Goal: Use online tool/utility: Utilize a website feature to perform a specific function

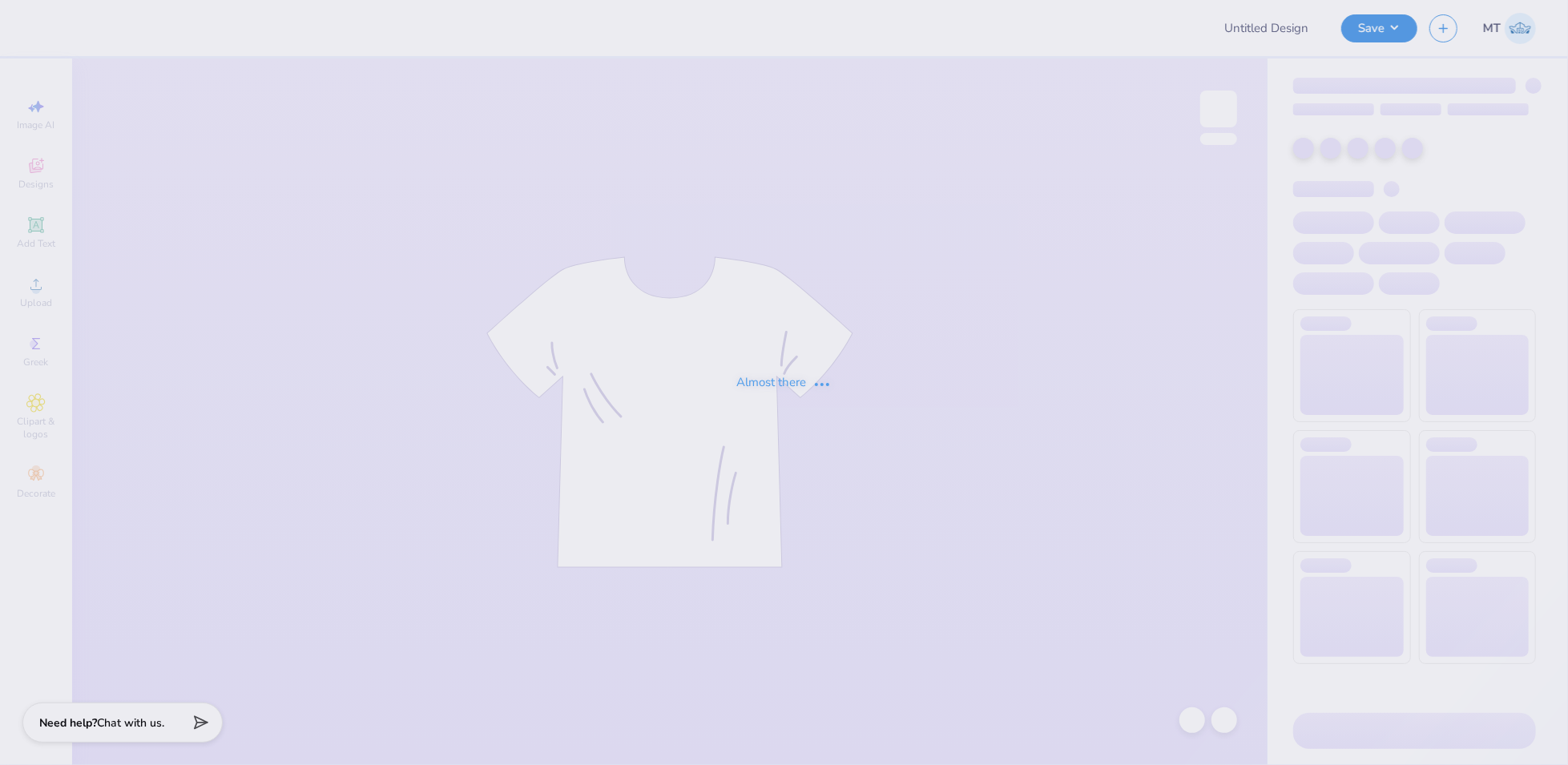
type input "FPS238785"
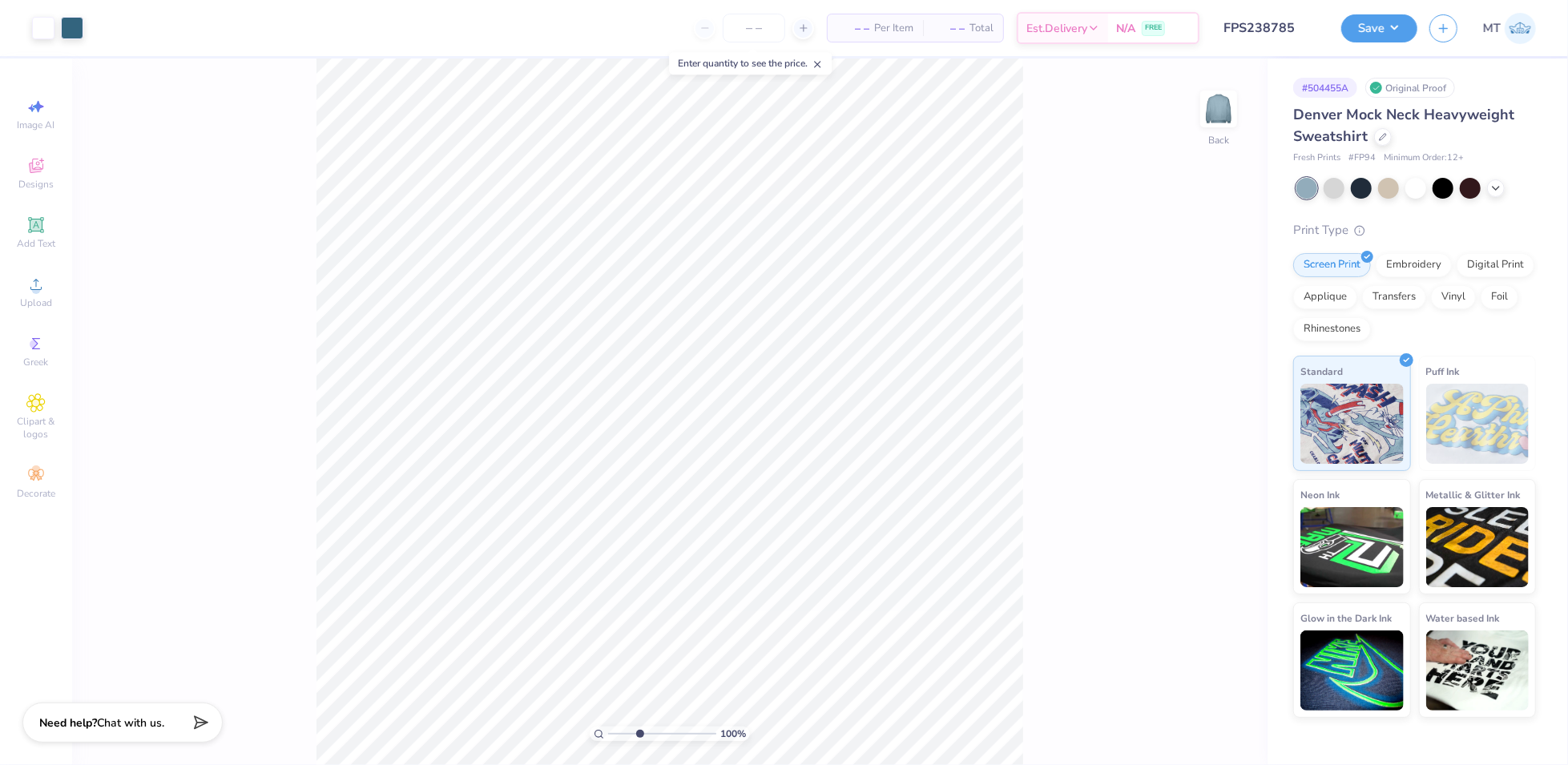
click at [639, 733] on input "range" at bounding box center [662, 734] width 108 height 15
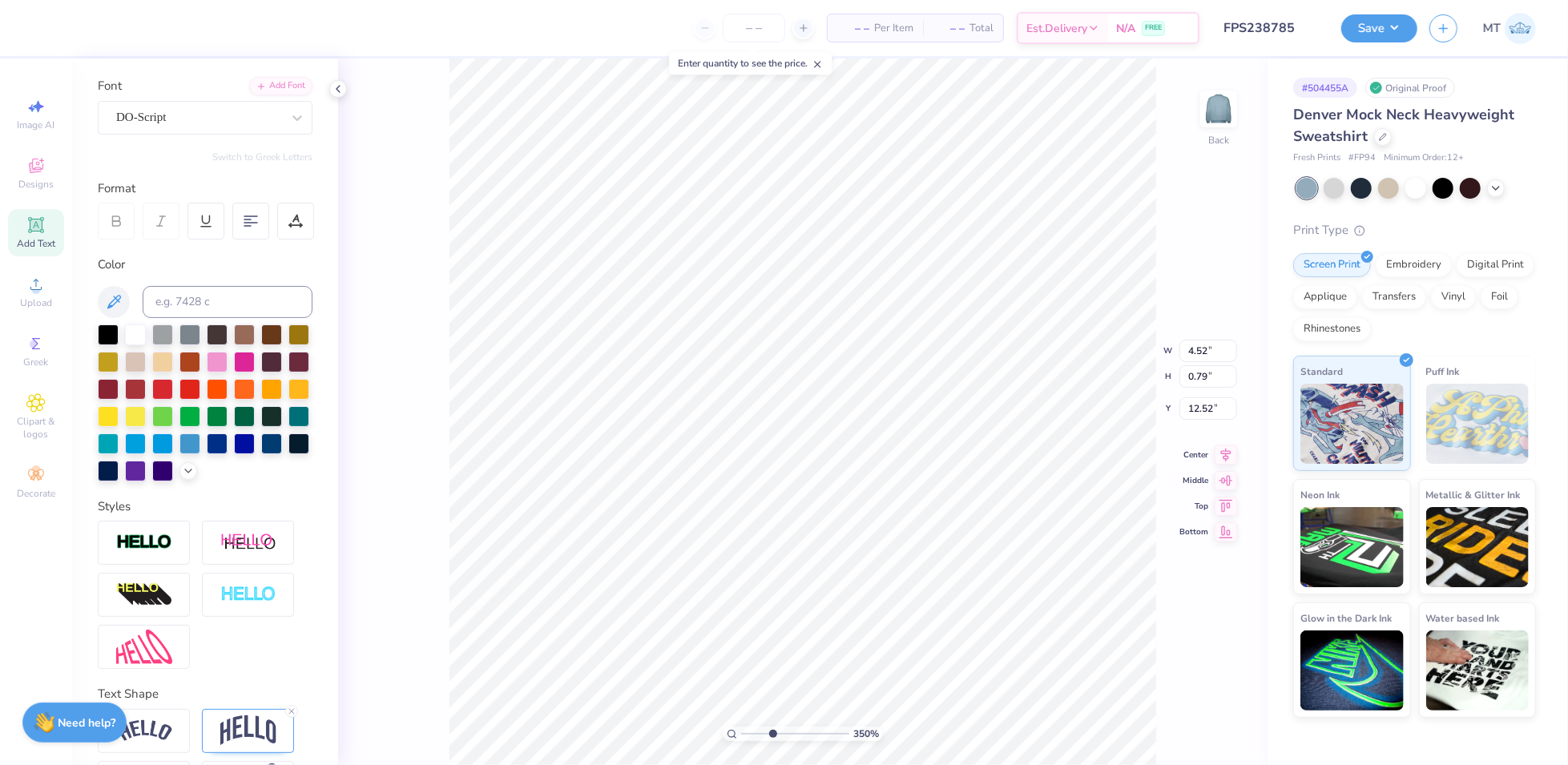
scroll to position [2, 0]
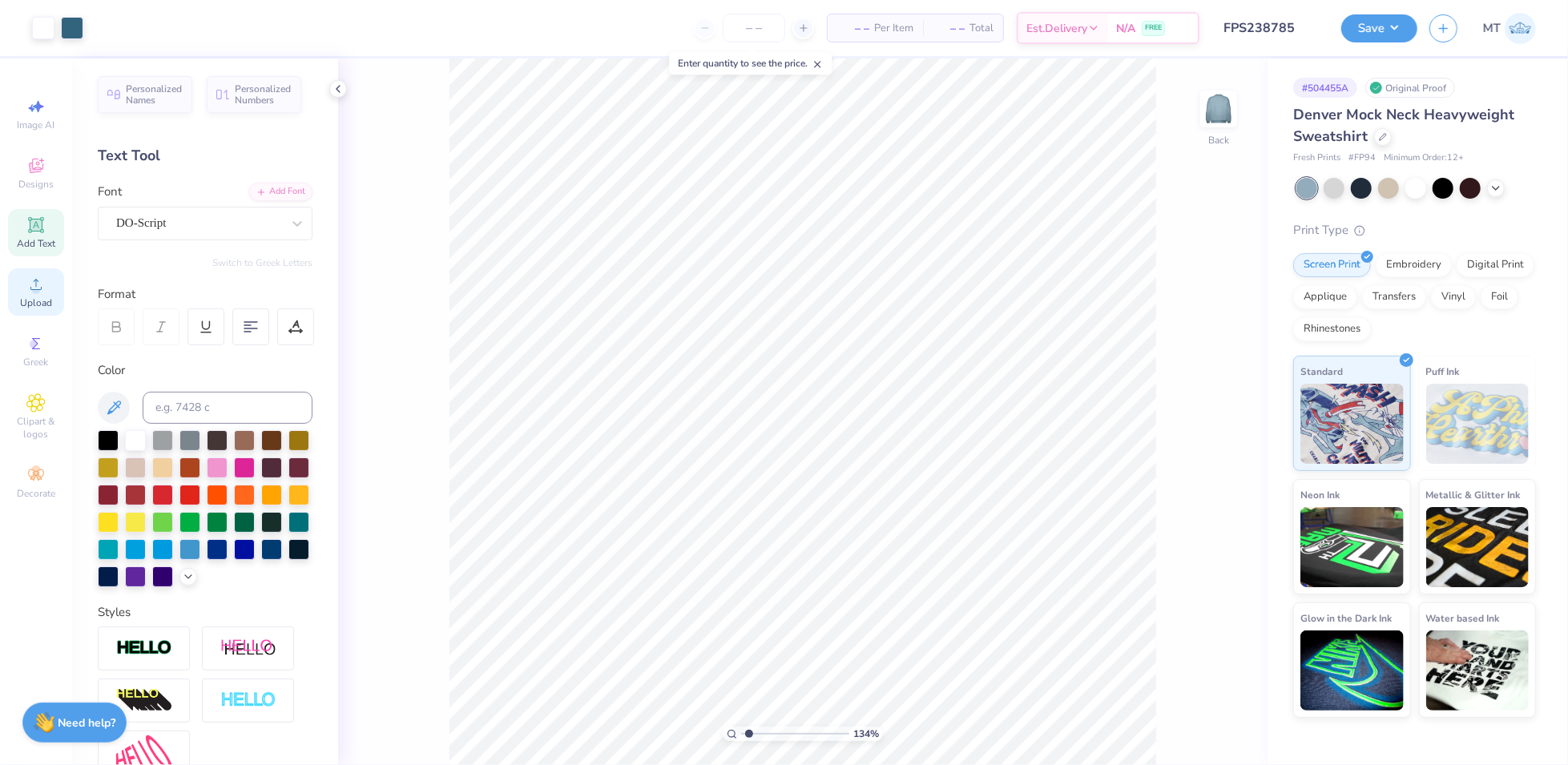
click at [27, 291] on icon at bounding box center [36, 284] width 19 height 19
type input "1.34363123968409"
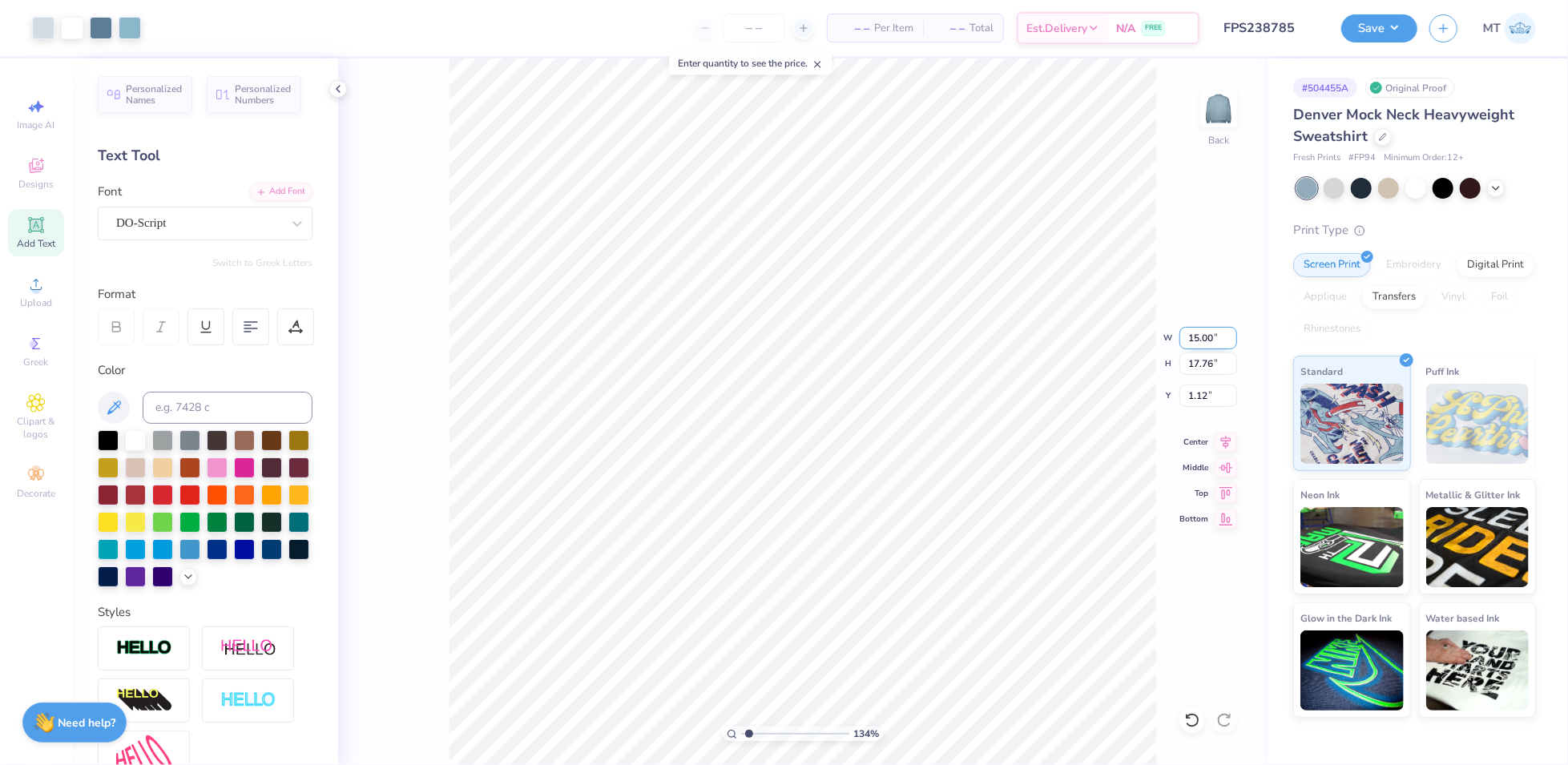
click at [1205, 341] on input "15.00" at bounding box center [1208, 338] width 57 height 22
type input "9.5"
type input "1.34363123968409"
type input "9.50"
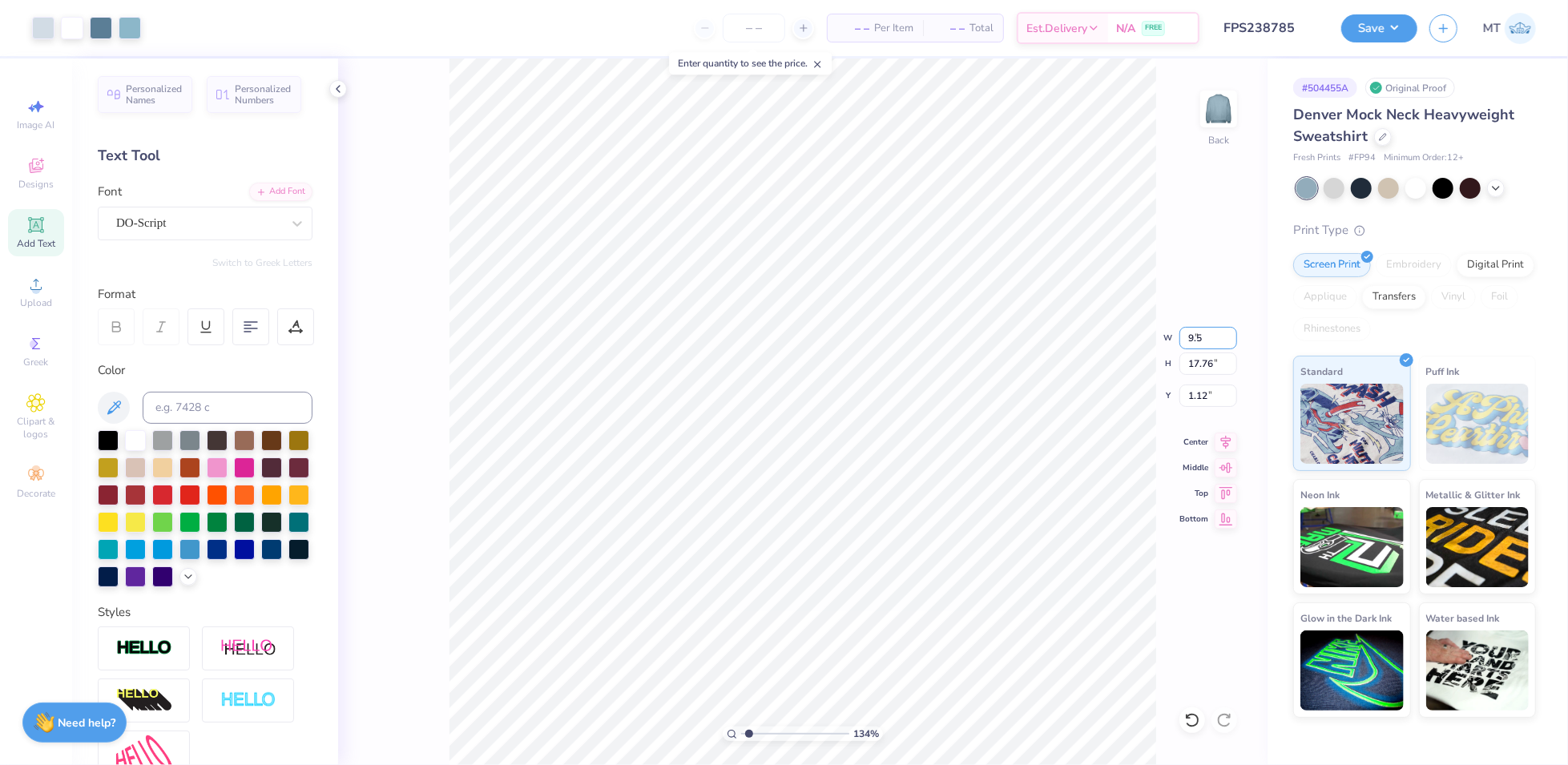
type input "11.25"
click at [1189, 394] on input "4.38" at bounding box center [1208, 396] width 57 height 22
type input "2"
type input "1.34363123968409"
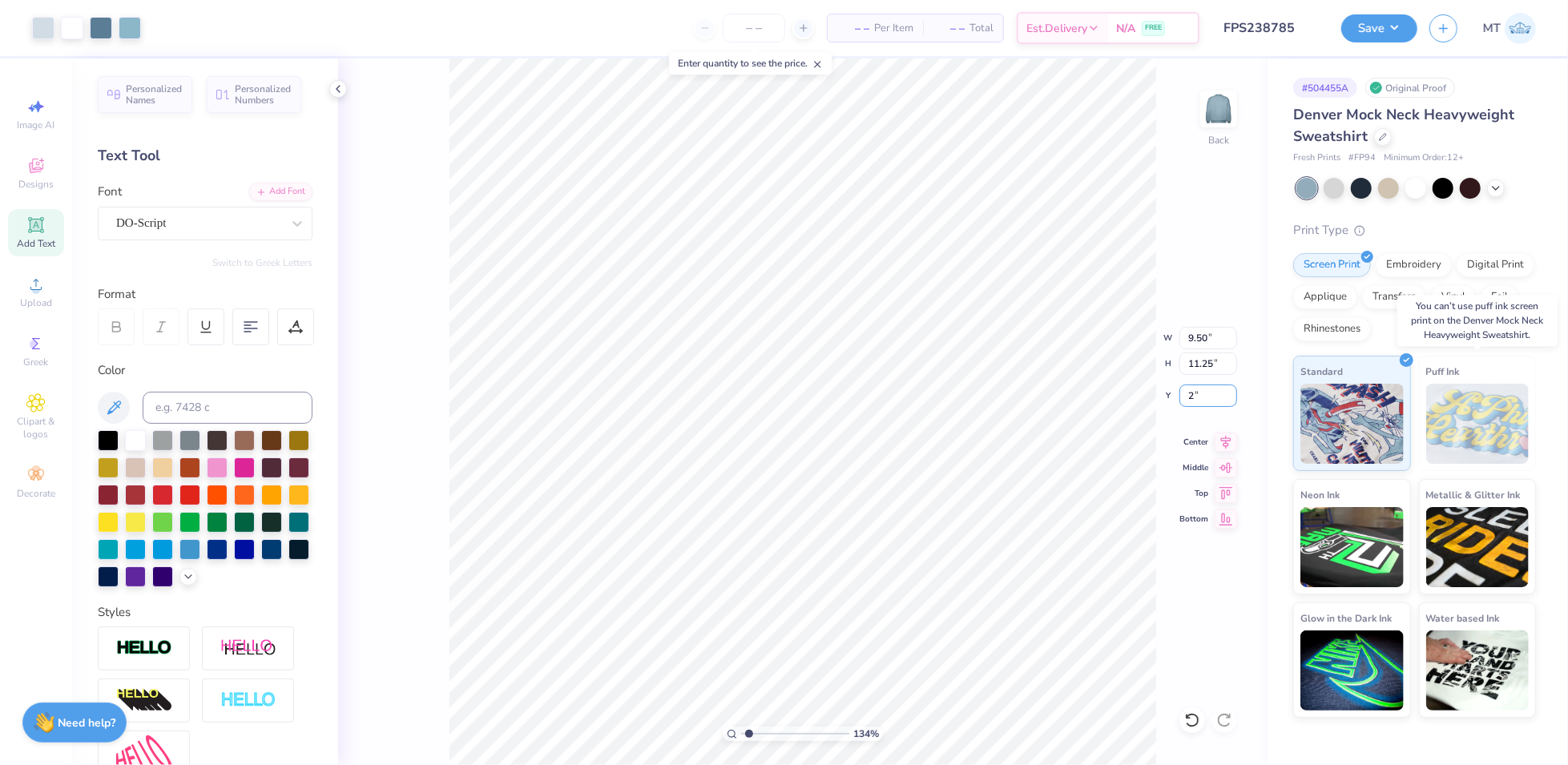
type input "2.00"
type input "2.45265790023034"
type input "9.78"
type input "11.59"
type input "3.26727243951076"
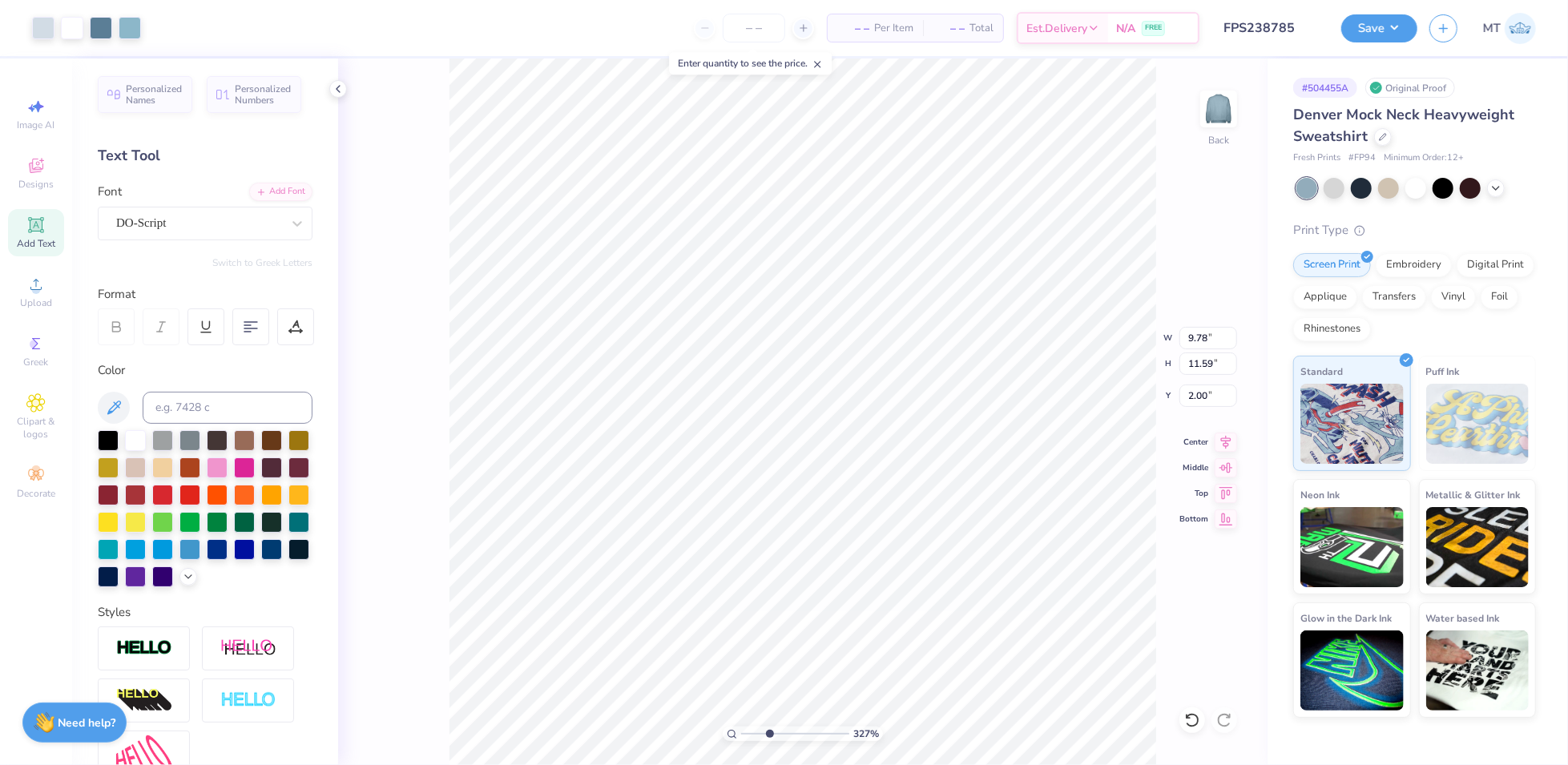
type input "9.76"
type input "11.56"
type input "2.02"
type input "3.26727243951076"
type input "9.78"
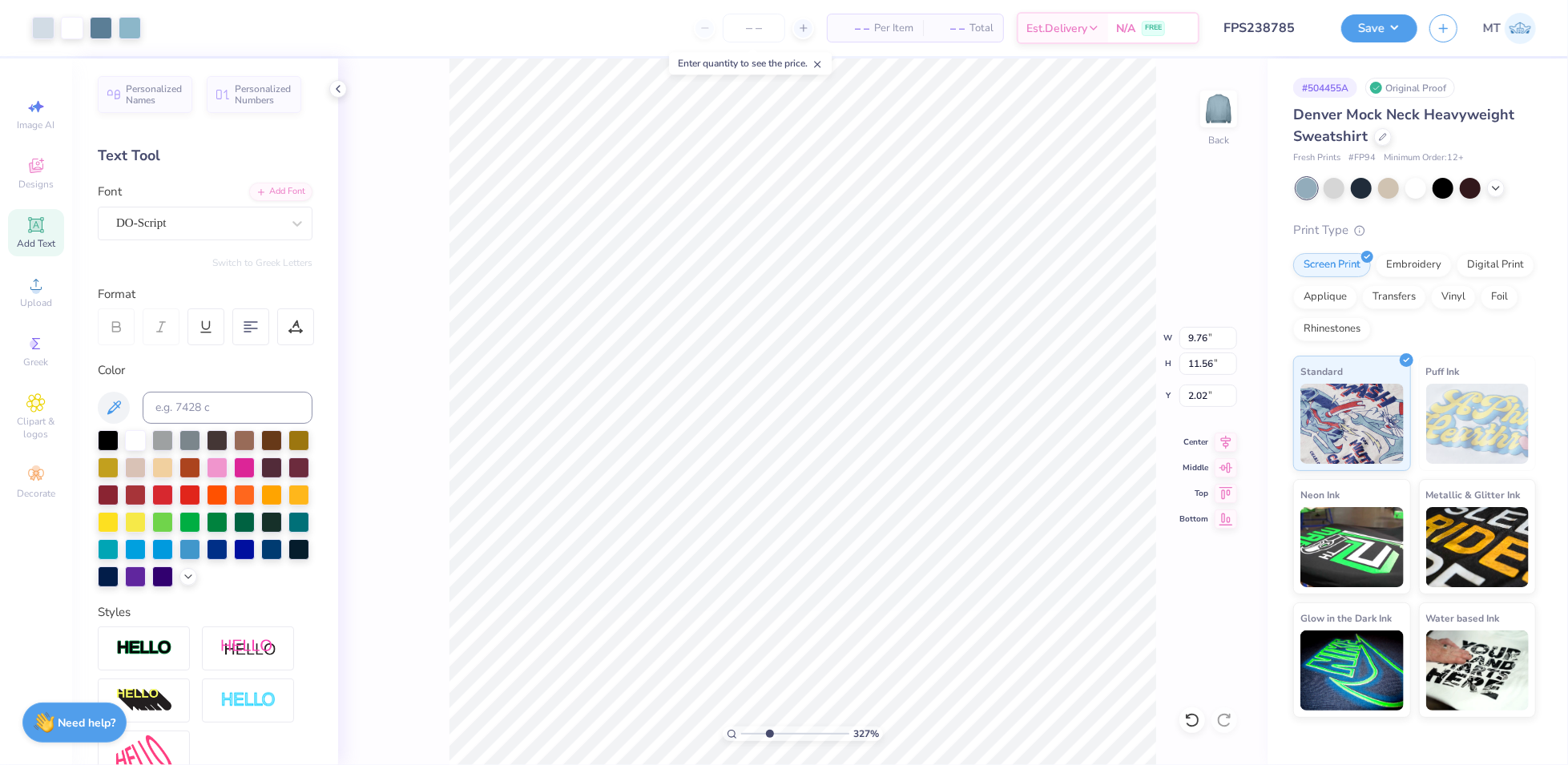
type input "11.59"
type input "2.00"
click at [965, 741] on li "Send to Back" at bounding box center [959, 749] width 126 height 32
type input "1.92062332973328"
type input "6.17"
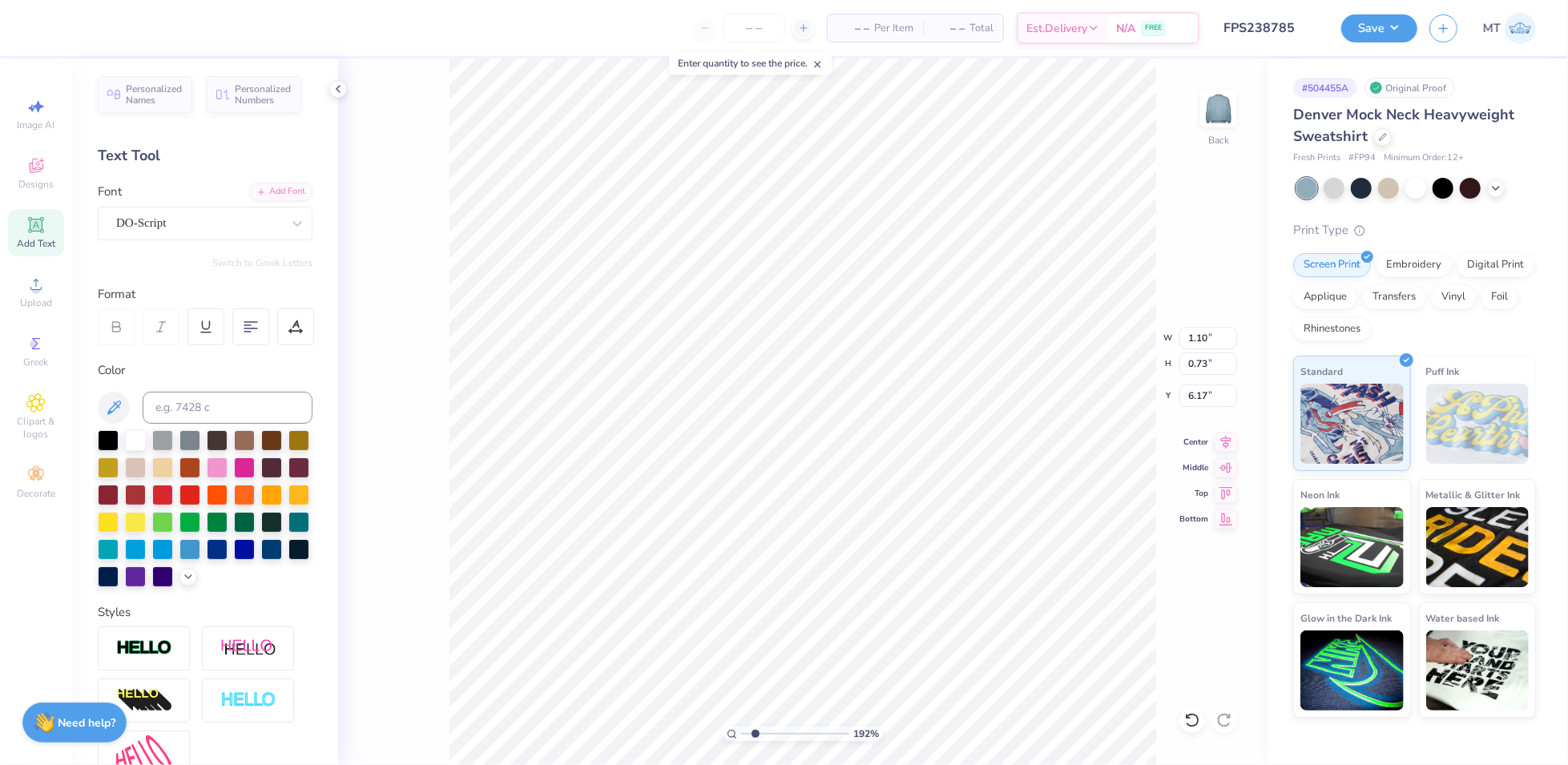
type input "1.92062332973328"
type input "1.03"
type input "9.83"
type input "1.92062332973328"
type input "10.00"
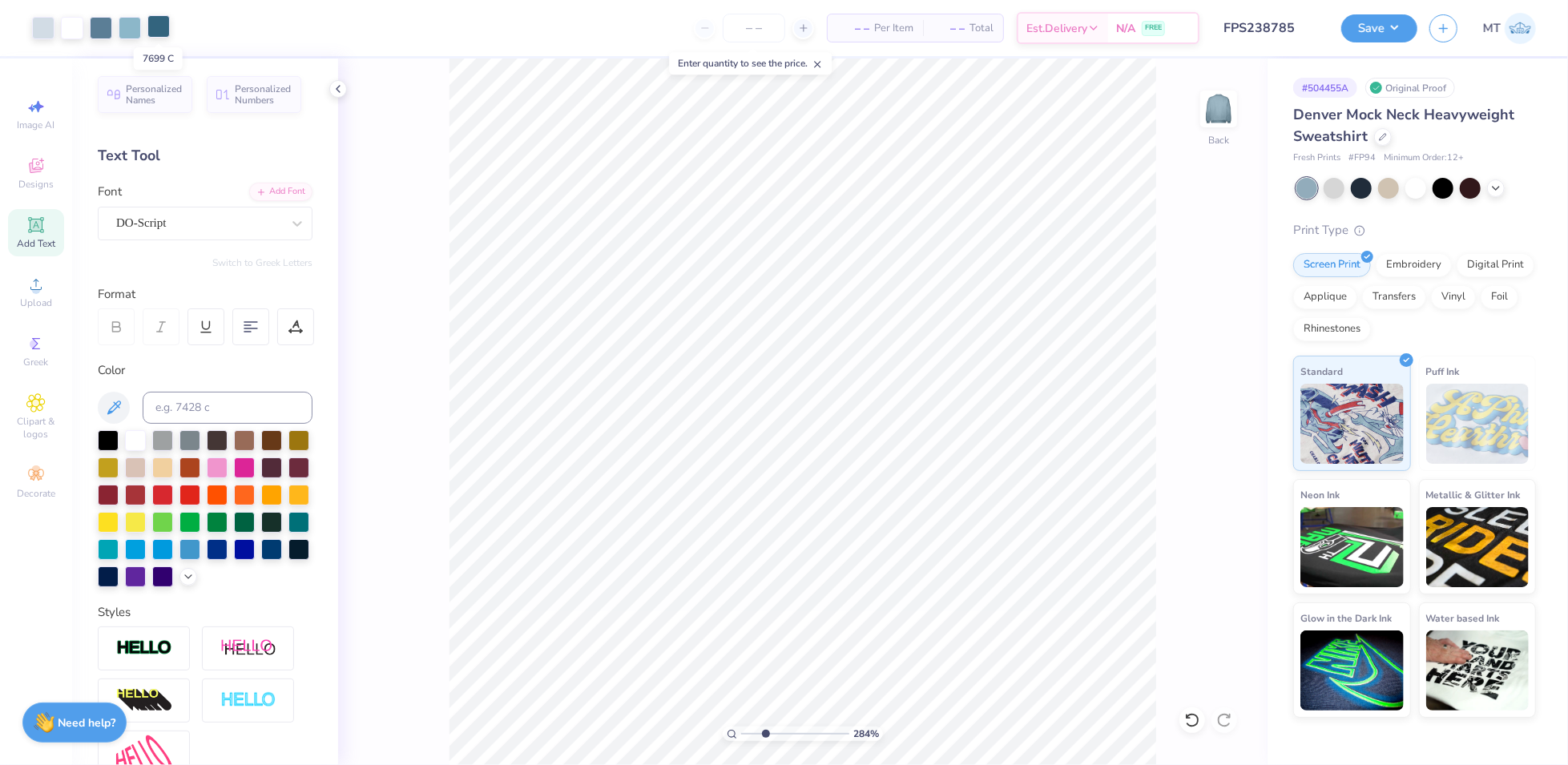
click at [151, 30] on div at bounding box center [159, 26] width 22 height 22
type input "2.83890184602092"
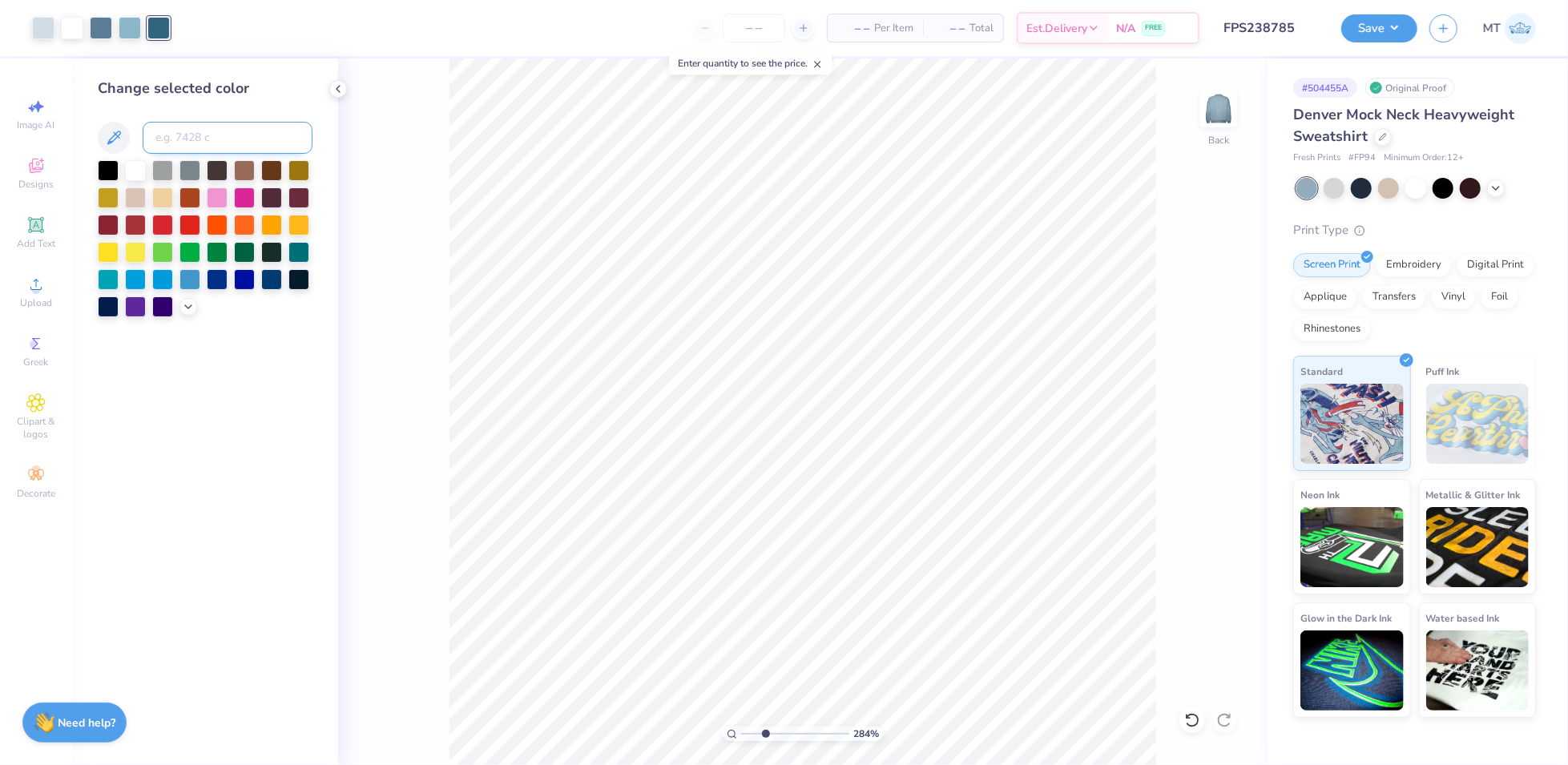
click at [207, 133] on input at bounding box center [227, 137] width 170 height 32
type input "5415"
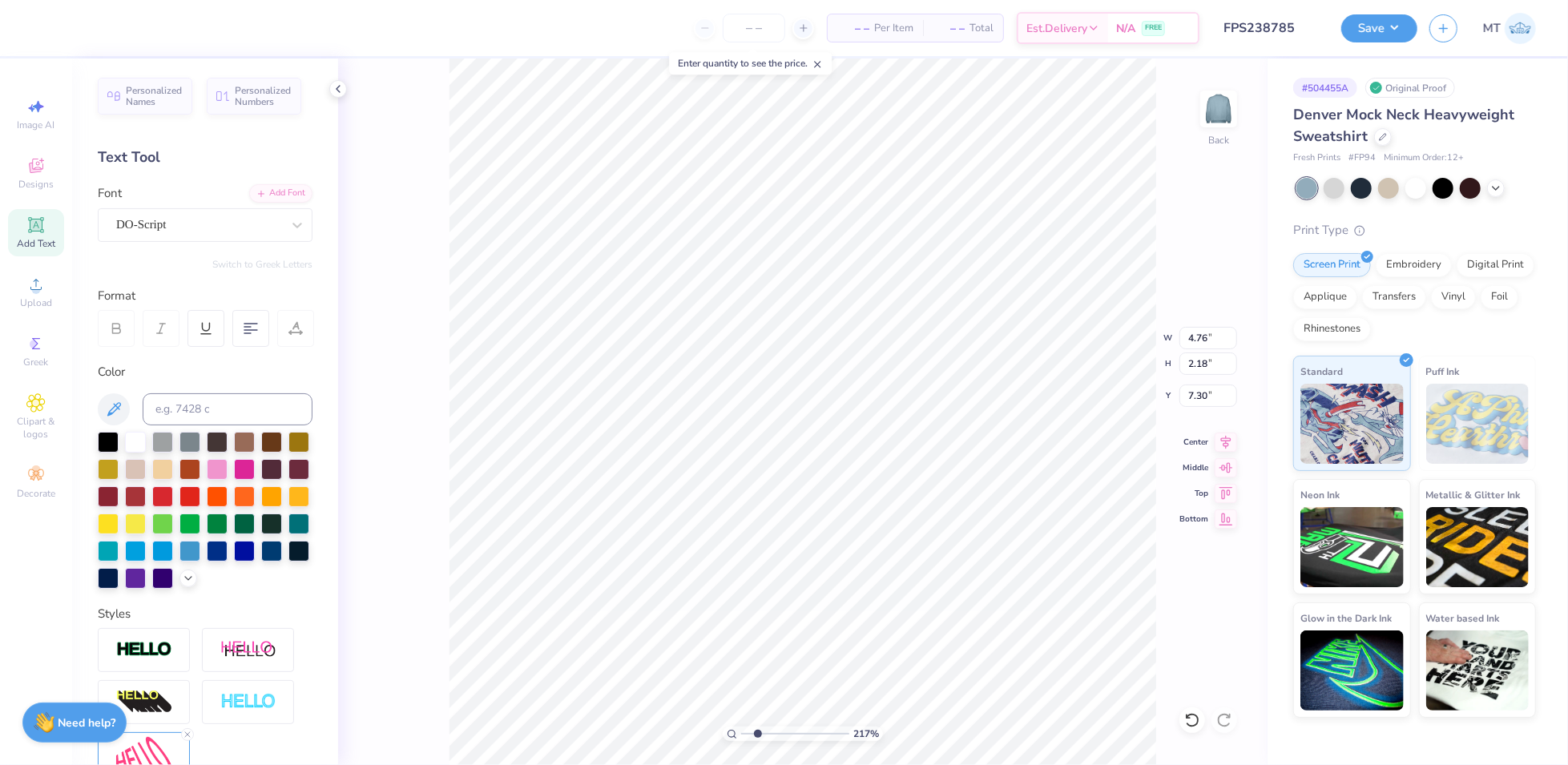
type input "2.17327522589702"
type input "7.46"
type input "2.66883602858041"
type input "7.45"
type input "2.72154723109374"
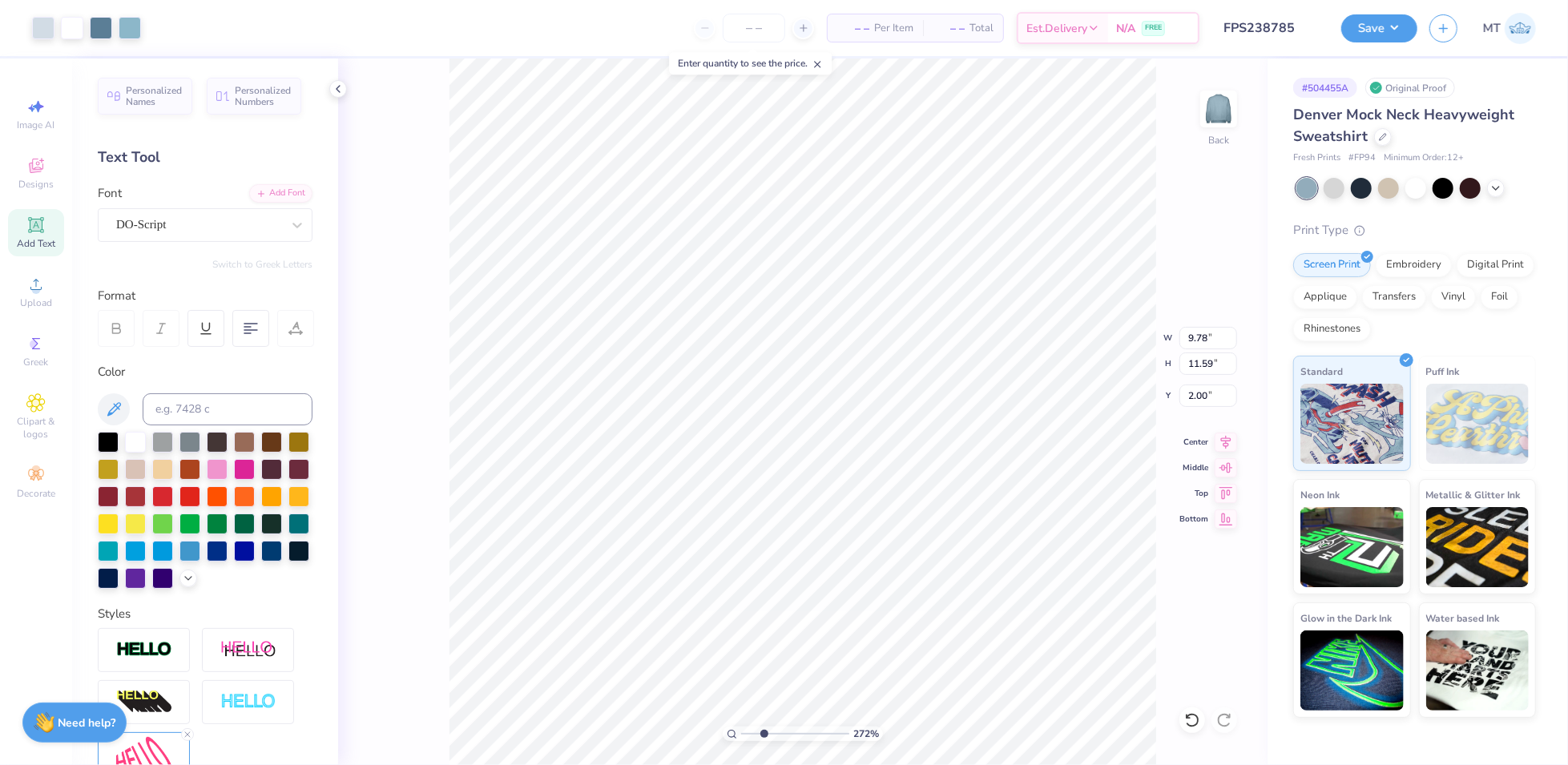
type input "2.09"
type input "2.72154723109374"
type input "2.00"
type input "2.72154723109374"
type input "6.32"
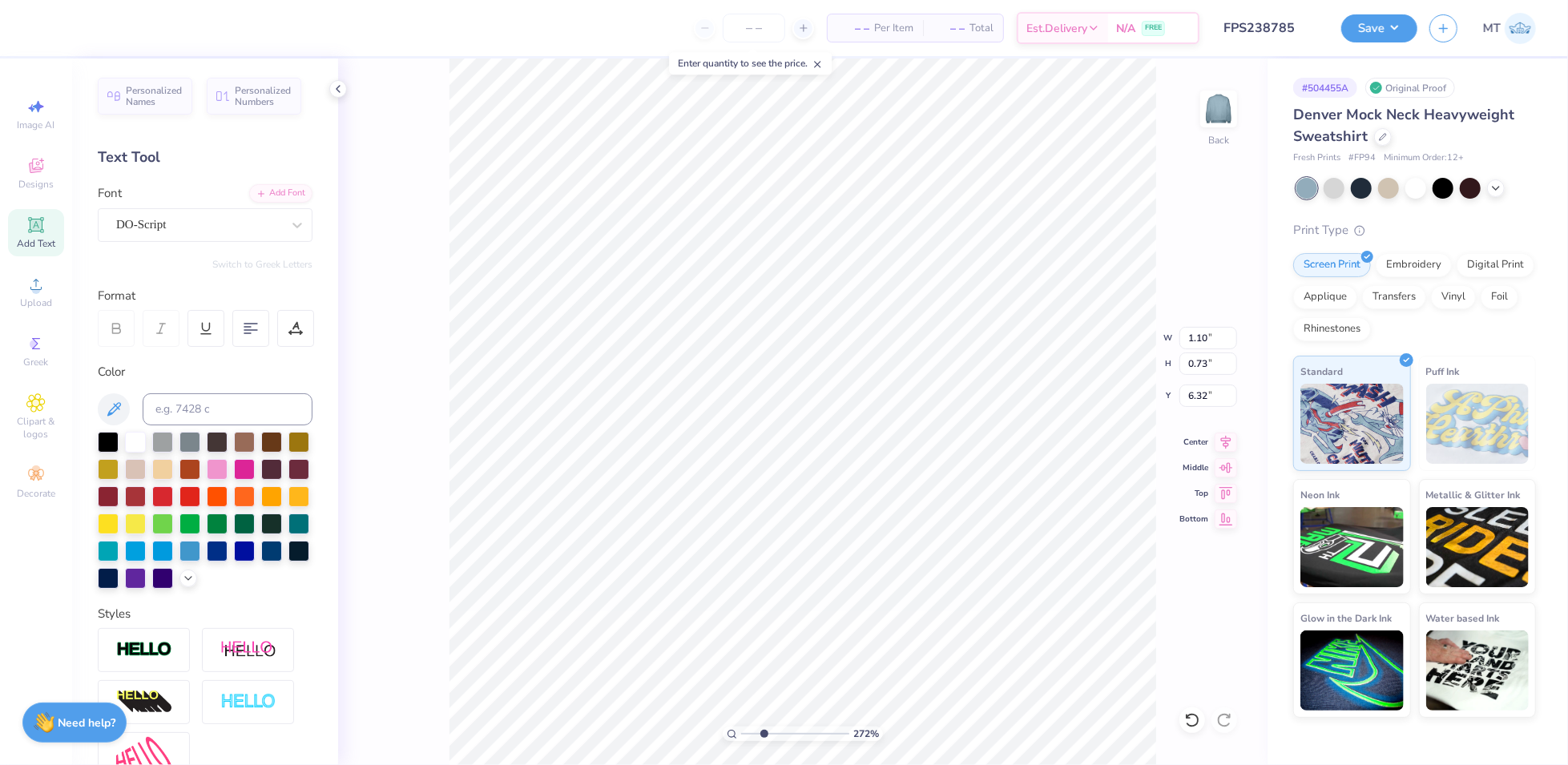
type input "2.72154723109374"
type input "1.03"
type input "10.00"
type input "2.72154723109374"
type input "9.93"
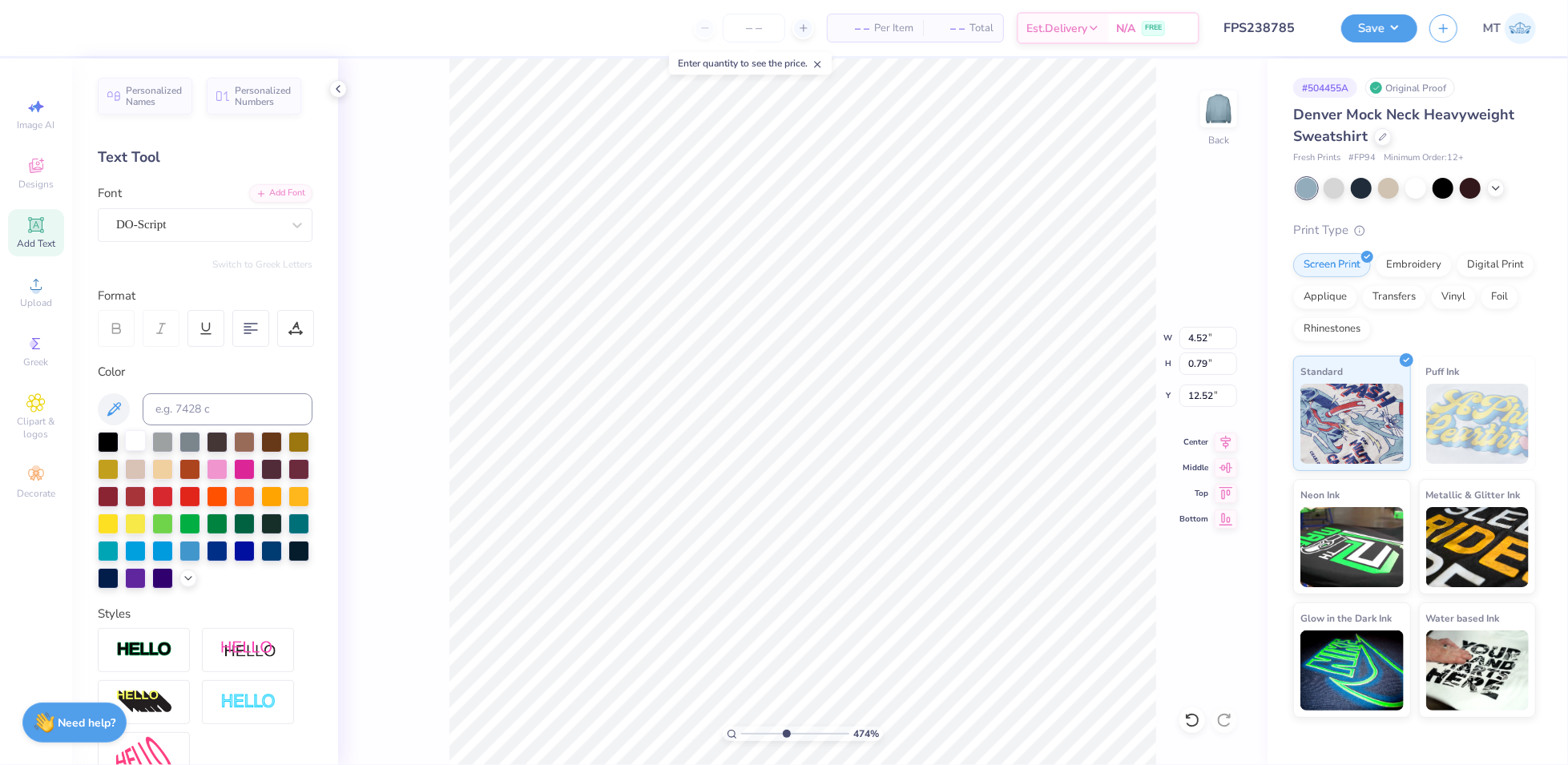
click at [126, 444] on div at bounding box center [135, 440] width 20 height 20
type input "4.66589441865787"
type textarea "mom's Weekend"
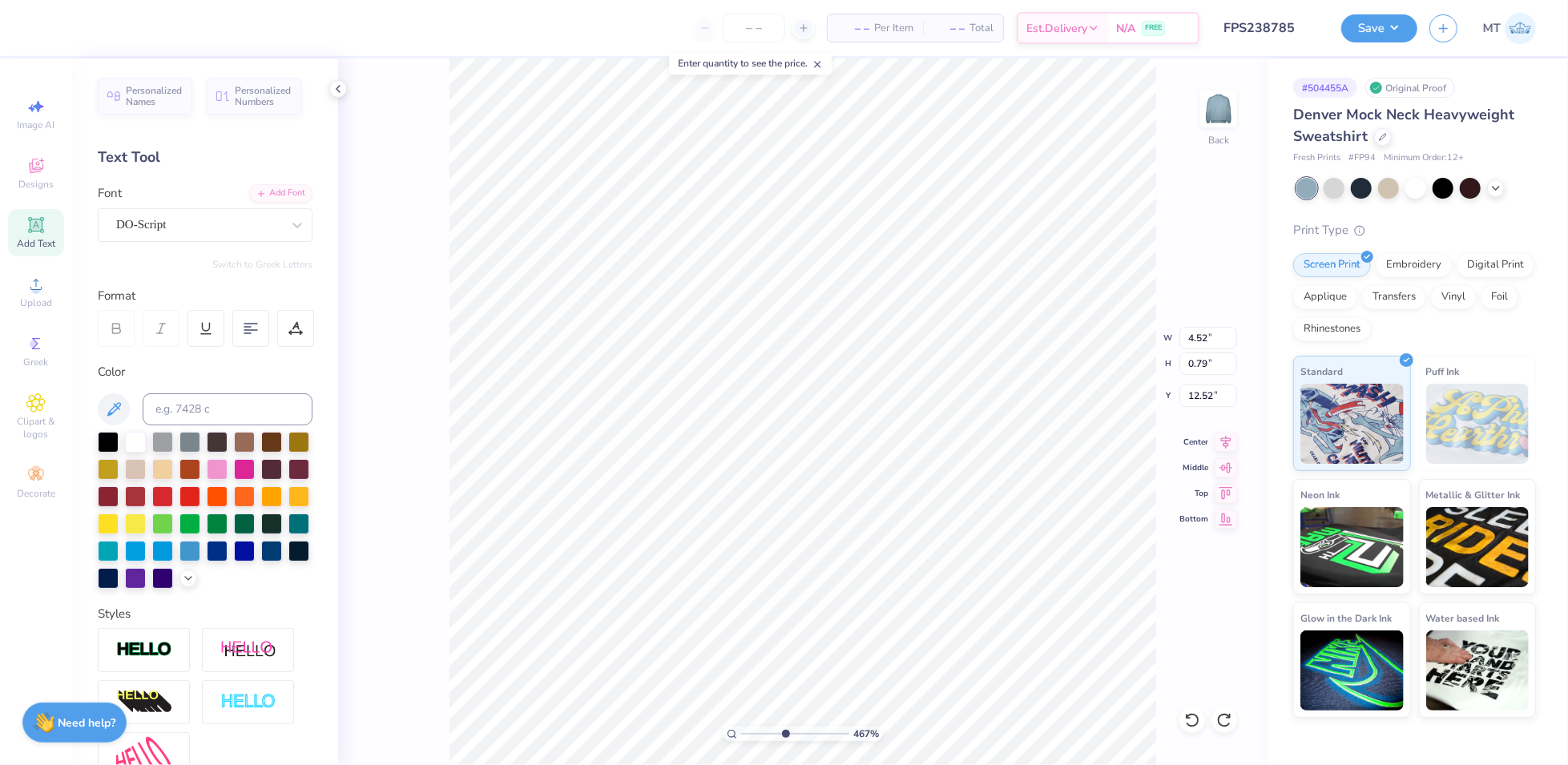
type input "4.66589441865787"
type textarea "mom's weekend"
type input "6.70420248469715"
type input "4.48"
type input "0.74"
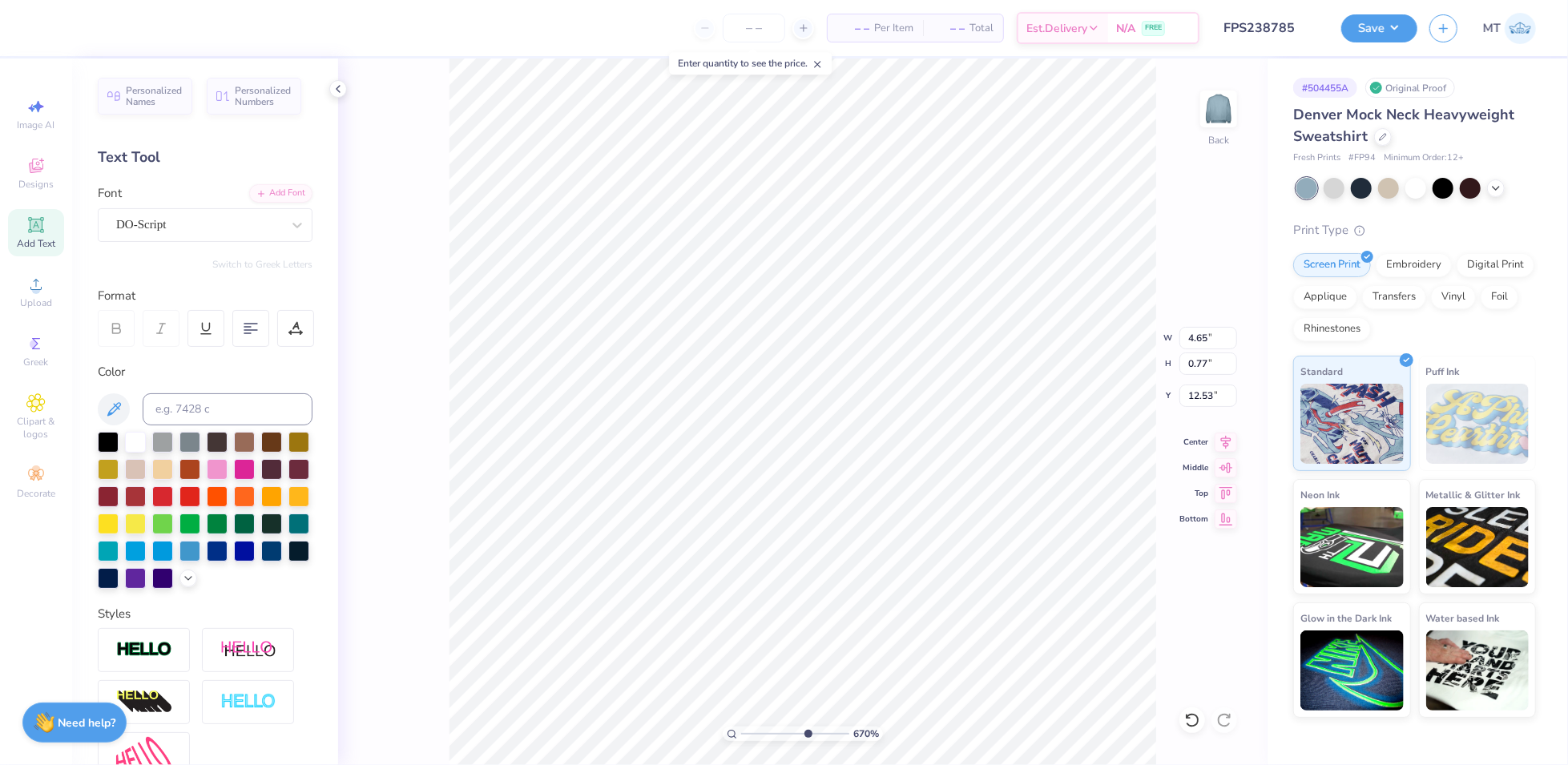
type input "12.56"
type input "3.89658263852127"
type input "12.54"
type input "4.53604640110088"
type input "7.46"
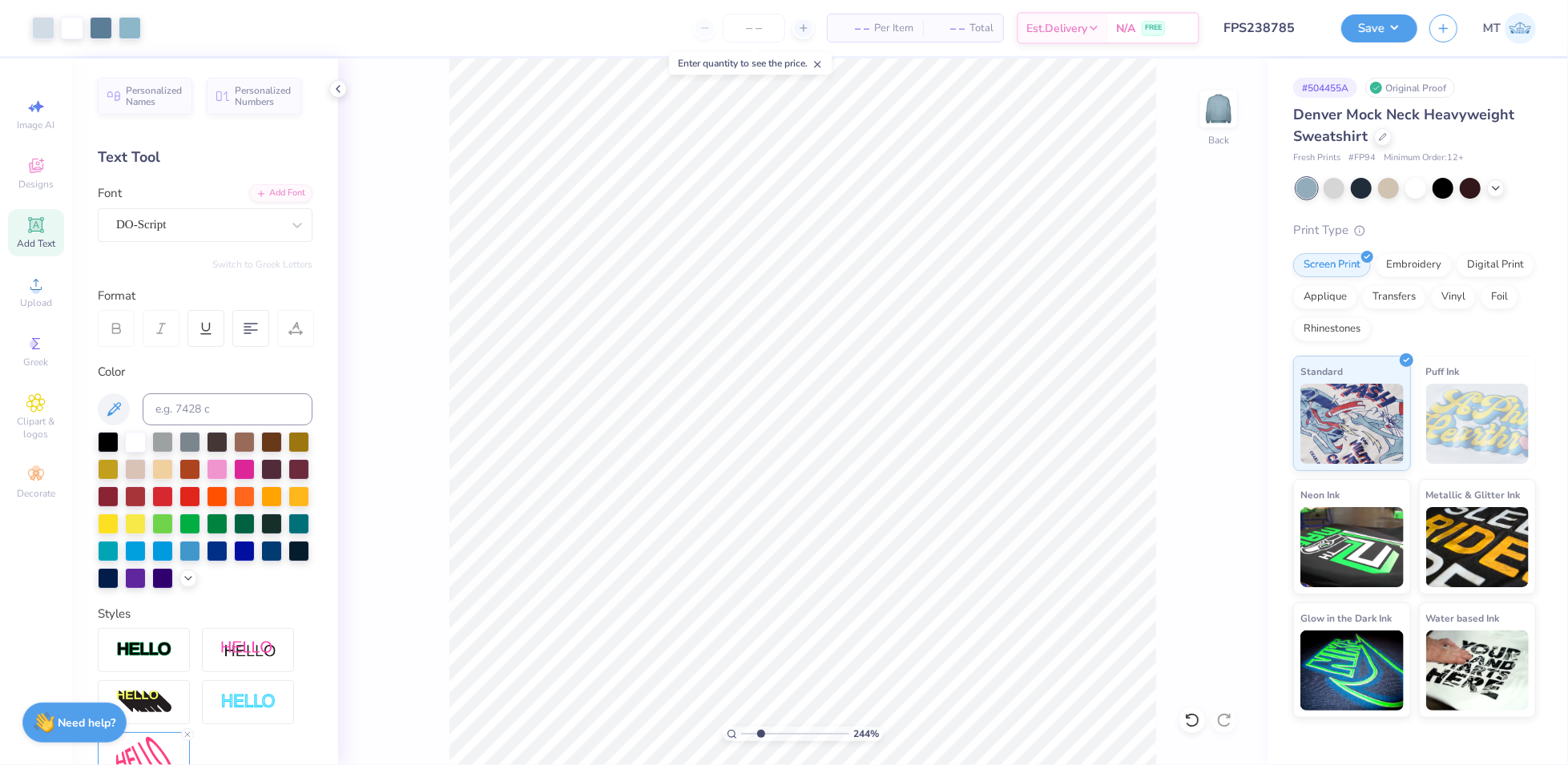
type input "4.00219691737219"
type input "7.49"
type input "1"
click at [1199, 327] on input "9.78" at bounding box center [1208, 338] width 57 height 22
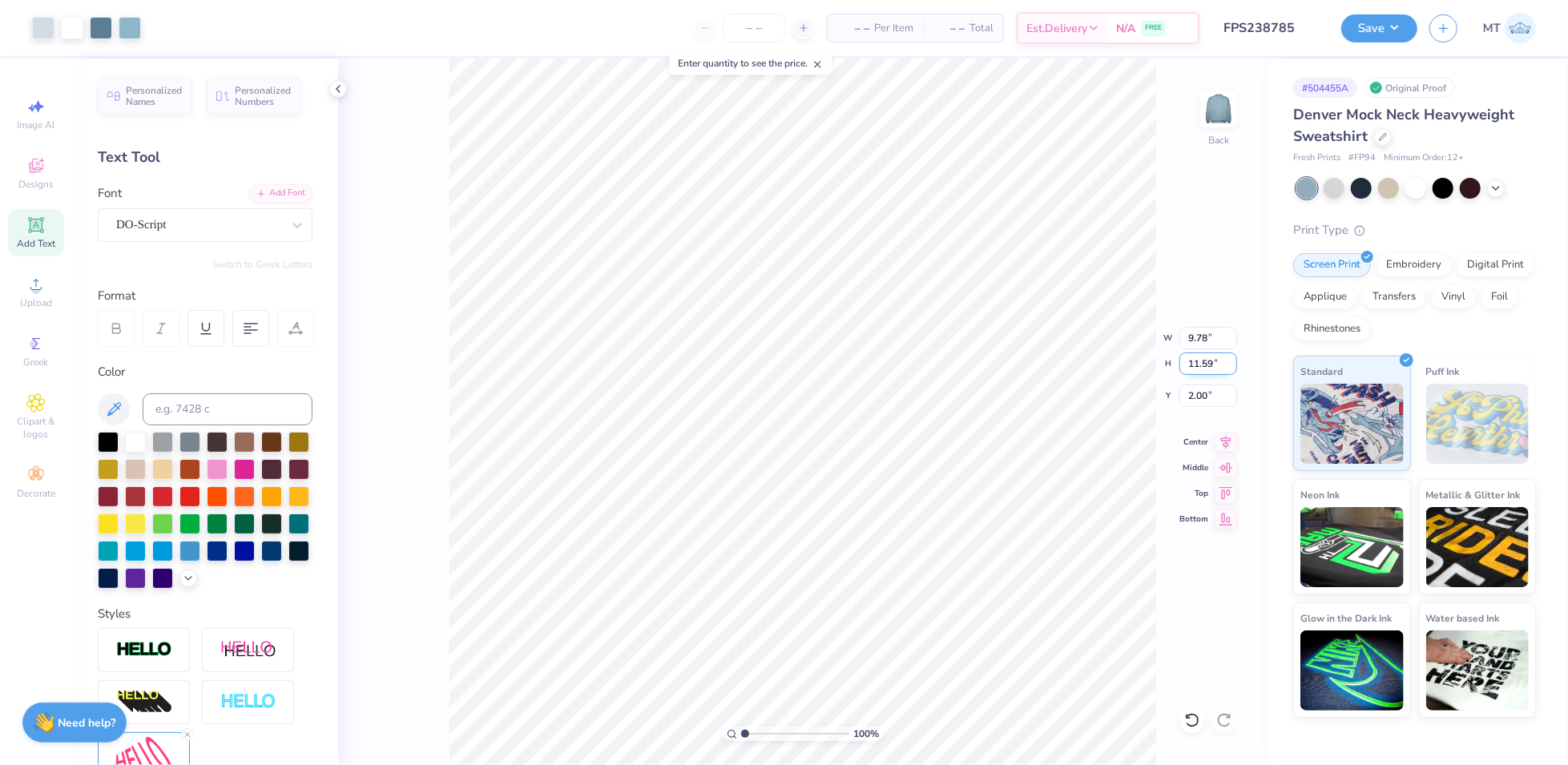
click at [1198, 361] on input "11.59" at bounding box center [1208, 363] width 57 height 22
type input "9"
type input "7.60"
type input "9.00"
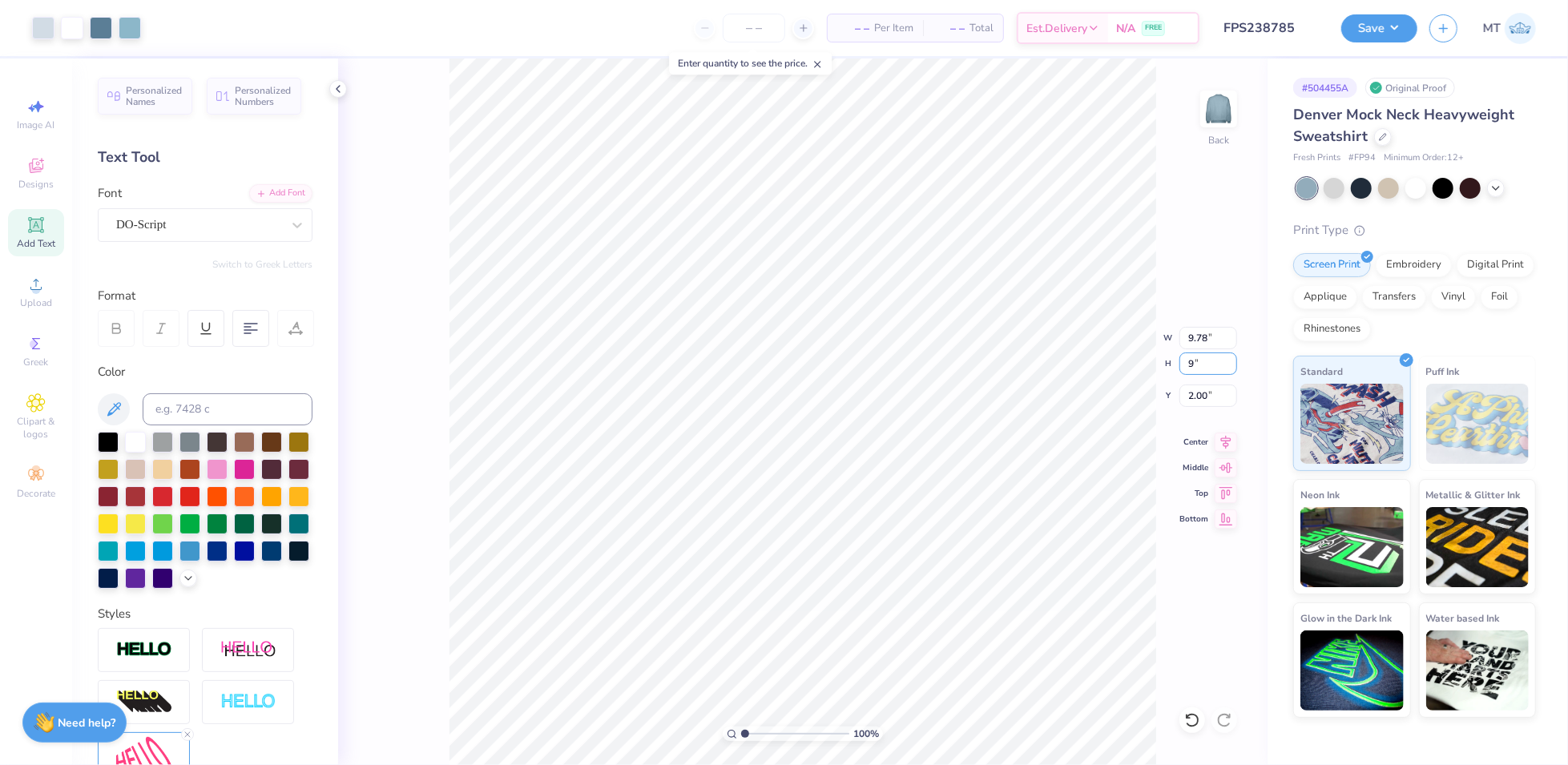
type input "3.29"
click at [1194, 362] on input "9.00" at bounding box center [1208, 363] width 57 height 22
type input "10"
type input "8.45"
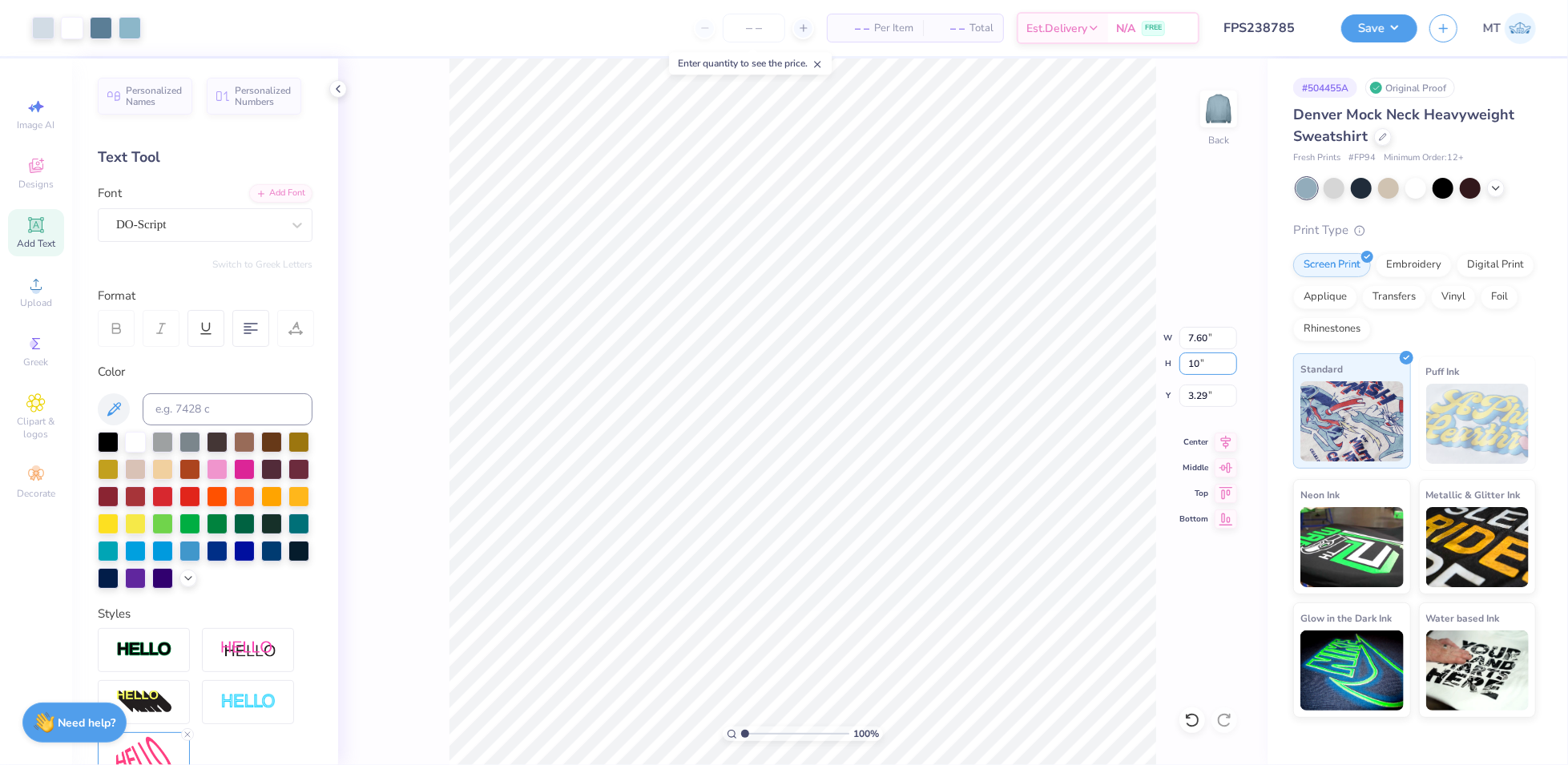
type input "10.00"
click at [1196, 388] on input "2.79" at bounding box center [1208, 396] width 57 height 22
type input "2.00"
click at [1403, 32] on button "Save" at bounding box center [1379, 26] width 76 height 28
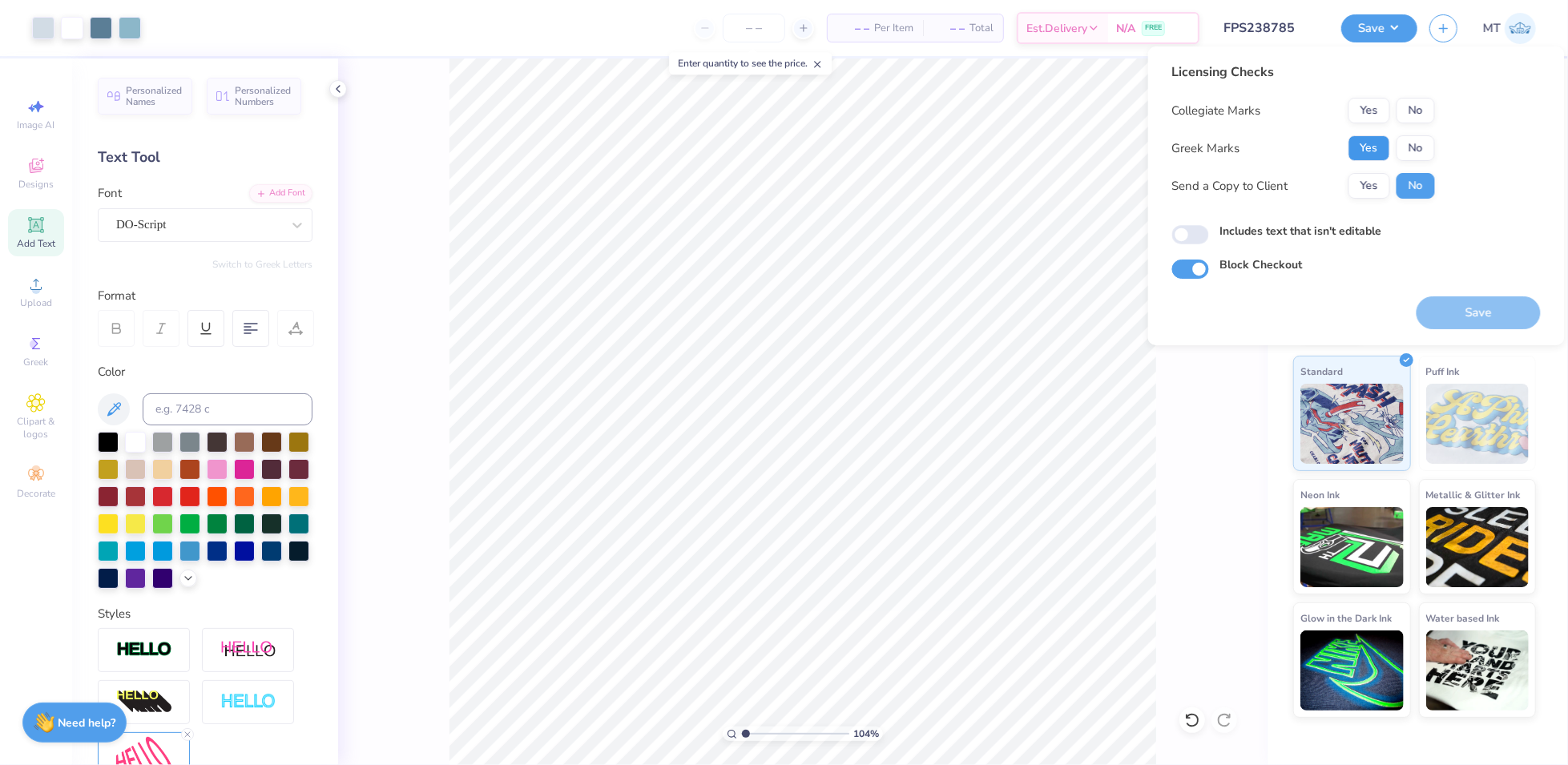
click at [1387, 153] on button "Yes" at bounding box center [1369, 148] width 42 height 26
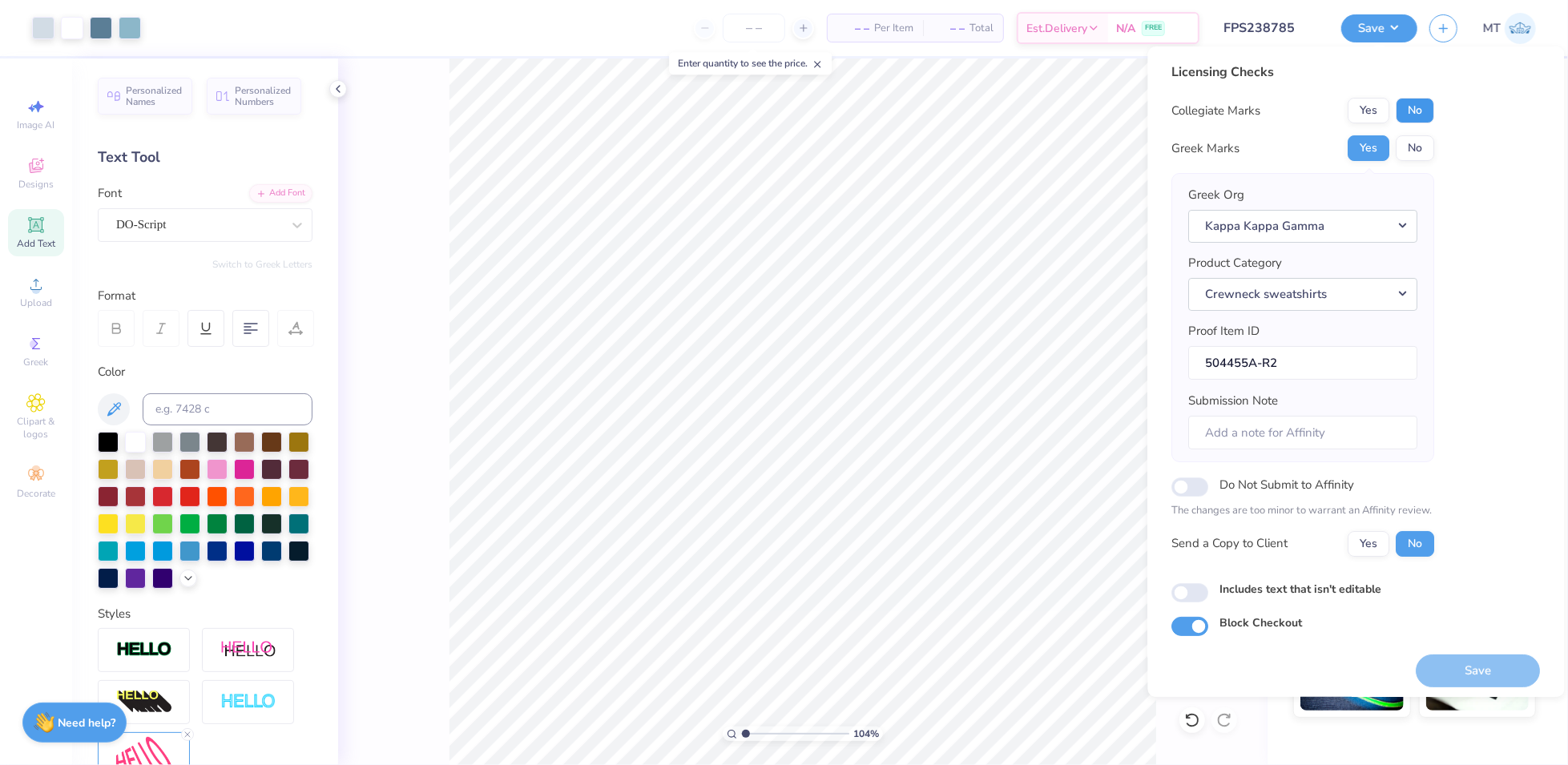
click at [1425, 115] on button "No" at bounding box center [1415, 110] width 38 height 26
click at [1445, 666] on button "Save" at bounding box center [1478, 670] width 124 height 32
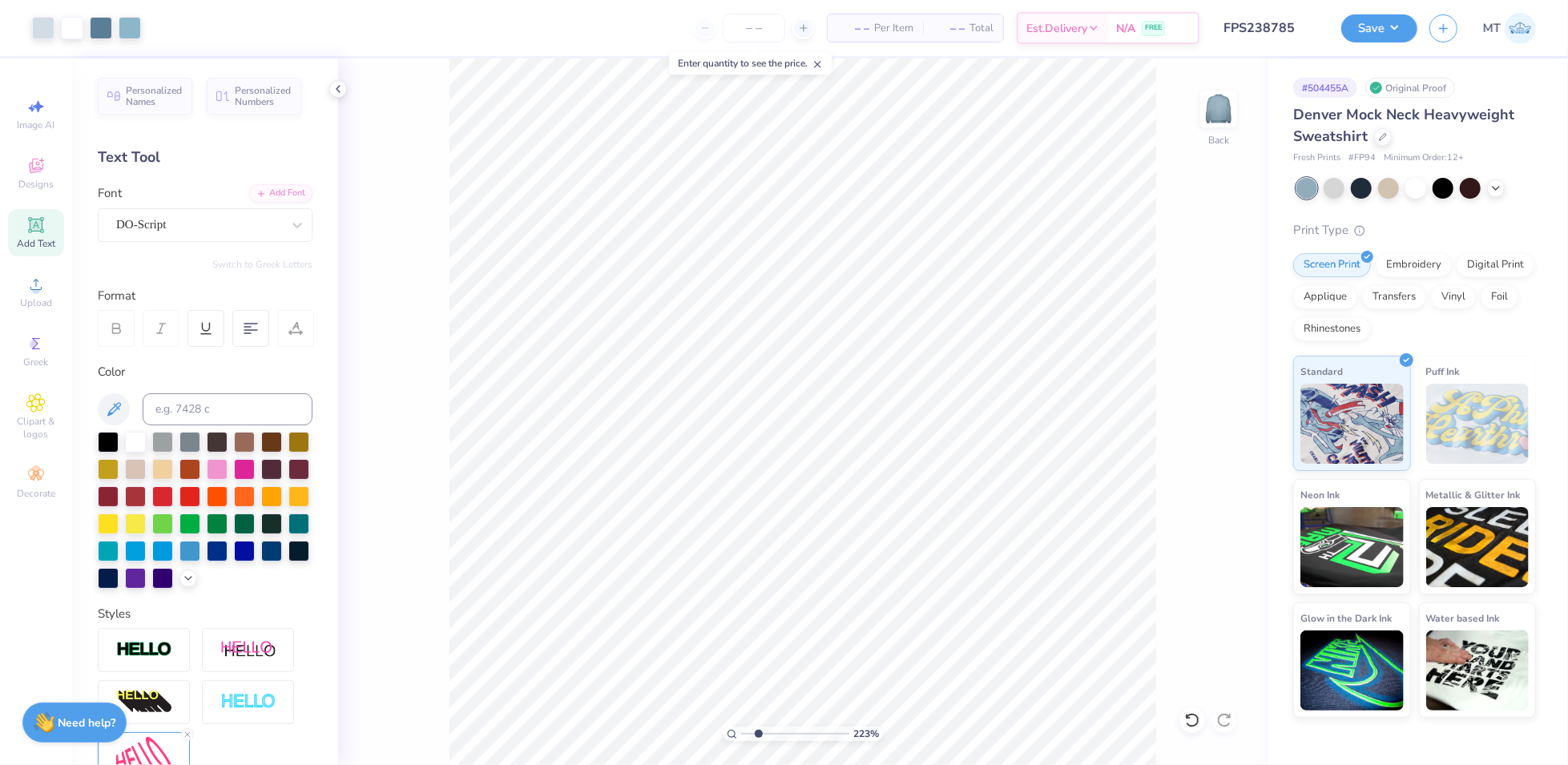
type input "1"
